Goal: Check status: Check status

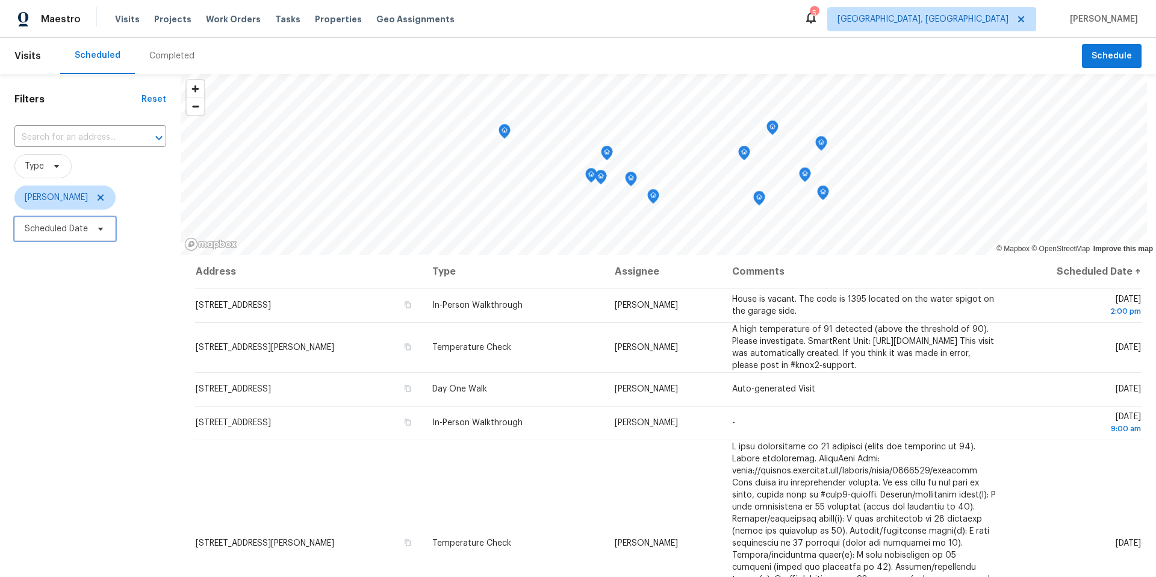
click at [97, 235] on span "Scheduled Date" at bounding box center [64, 229] width 101 height 24
click at [91, 266] on input "text" at bounding box center [81, 269] width 119 height 24
select select "7"
select select "2025"
select select "8"
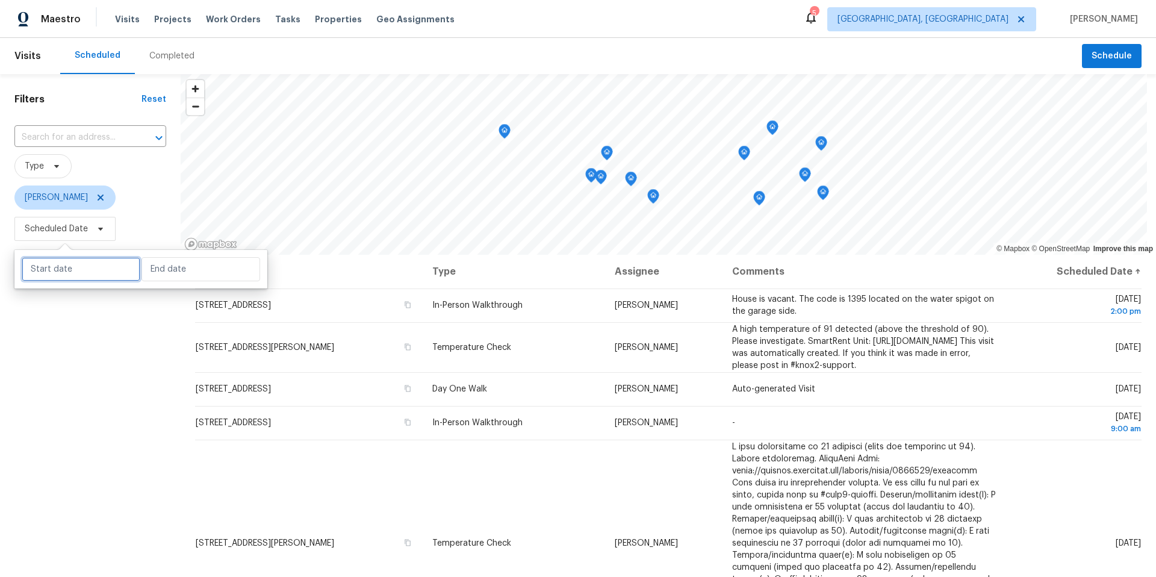
select select "2025"
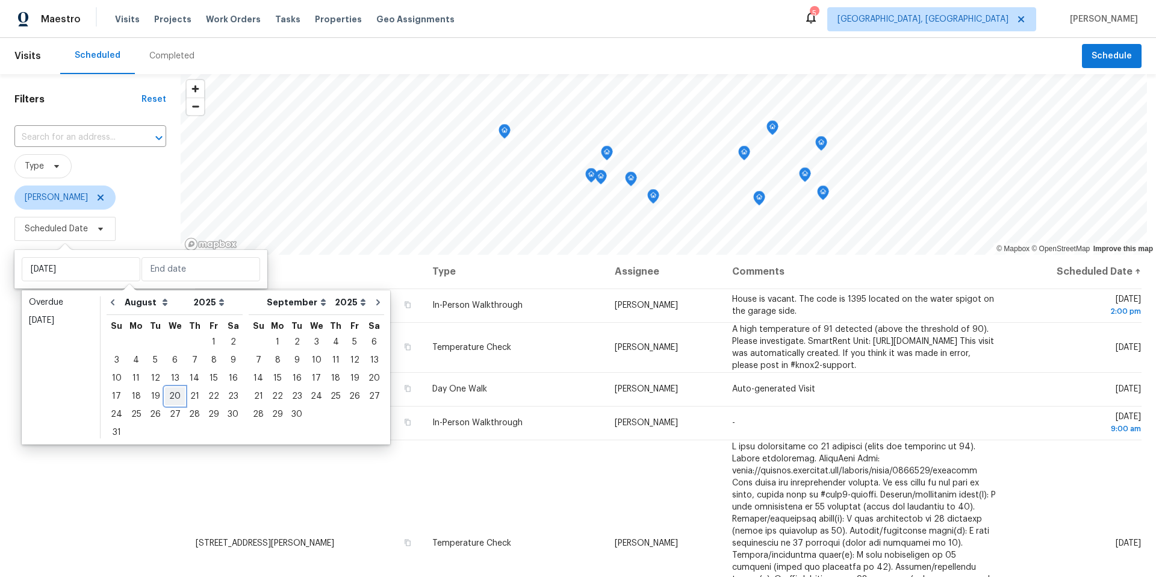
click at [175, 397] on div "20" at bounding box center [175, 396] width 20 height 17
type input "[DATE]"
click at [175, 397] on div "20" at bounding box center [175, 396] width 20 height 17
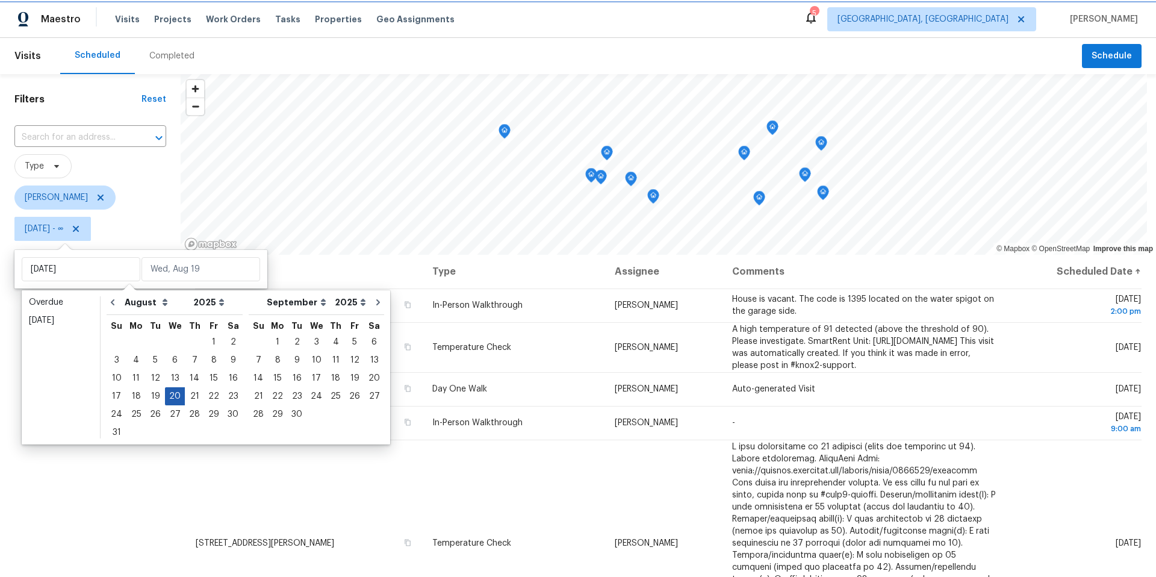
type input "[DATE]"
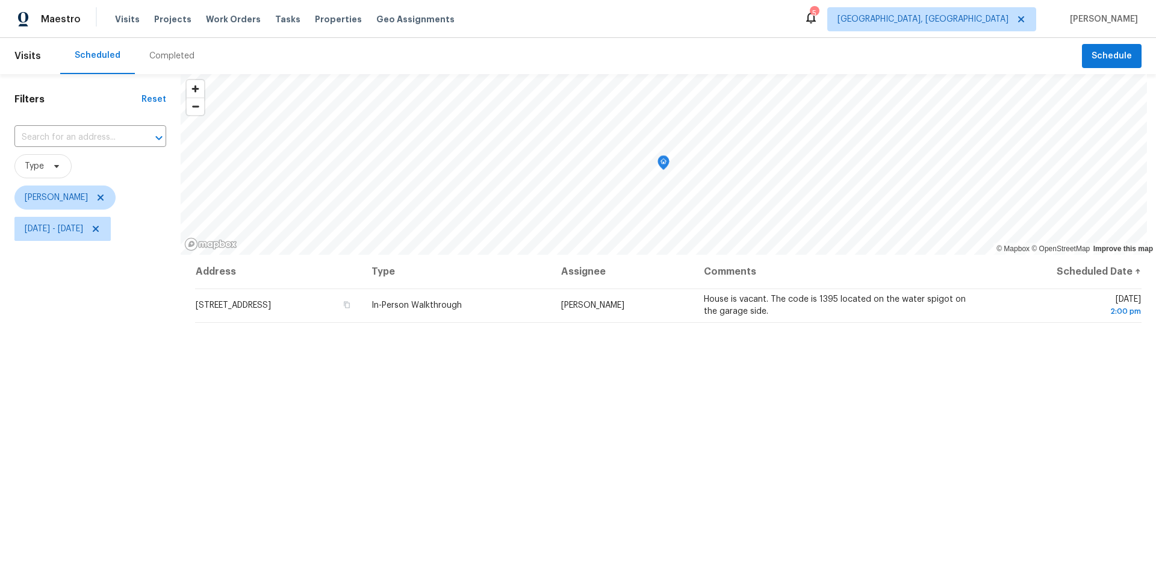
click at [101, 426] on div "Filters Reset ​ Type [PERSON_NAME] [DATE] - [DATE]" at bounding box center [90, 395] width 181 height 642
